Goal: Task Accomplishment & Management: Manage account settings

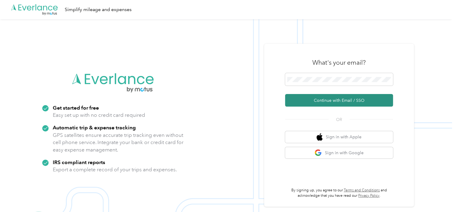
click at [316, 100] on button "Continue with Email / SSO" at bounding box center [339, 100] width 108 height 13
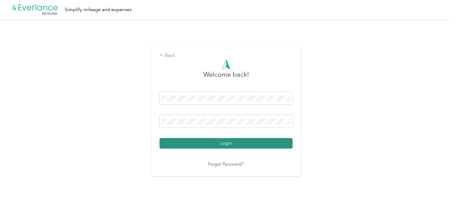
click at [243, 146] on button "Login" at bounding box center [226, 143] width 133 height 10
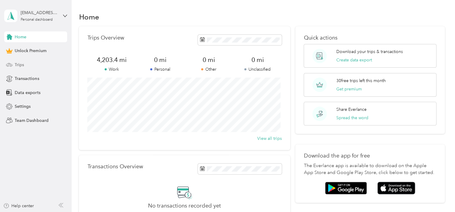
click at [19, 67] on span "Trips" at bounding box center [19, 65] width 9 height 6
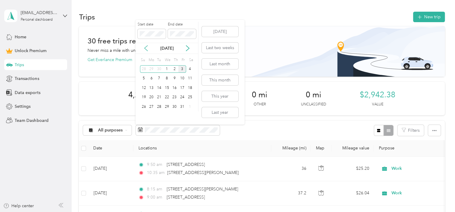
click at [144, 47] on icon at bounding box center [146, 48] width 6 height 6
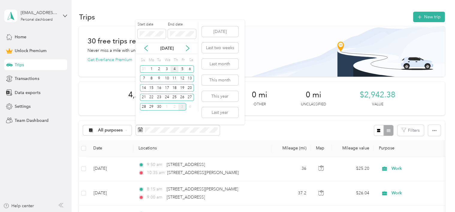
click at [173, 67] on div "4" at bounding box center [175, 68] width 8 height 7
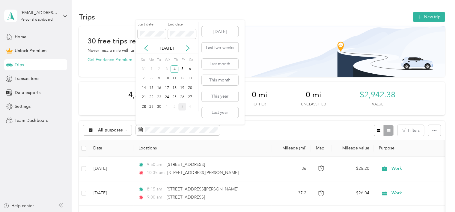
click at [181, 108] on div "3" at bounding box center [182, 106] width 8 height 7
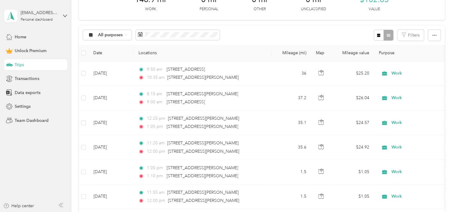
scroll to position [96, 0]
click at [432, 34] on icon "button" at bounding box center [434, 35] width 4 height 4
click at [423, 56] on span "Export" at bounding box center [424, 56] width 13 height 5
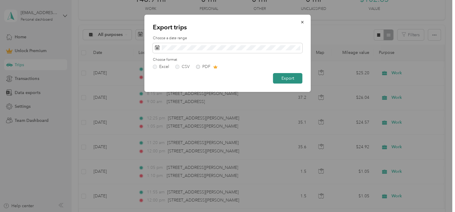
click at [283, 73] on button "Export" at bounding box center [287, 78] width 29 height 10
